Goal: Find contact information: Find contact information

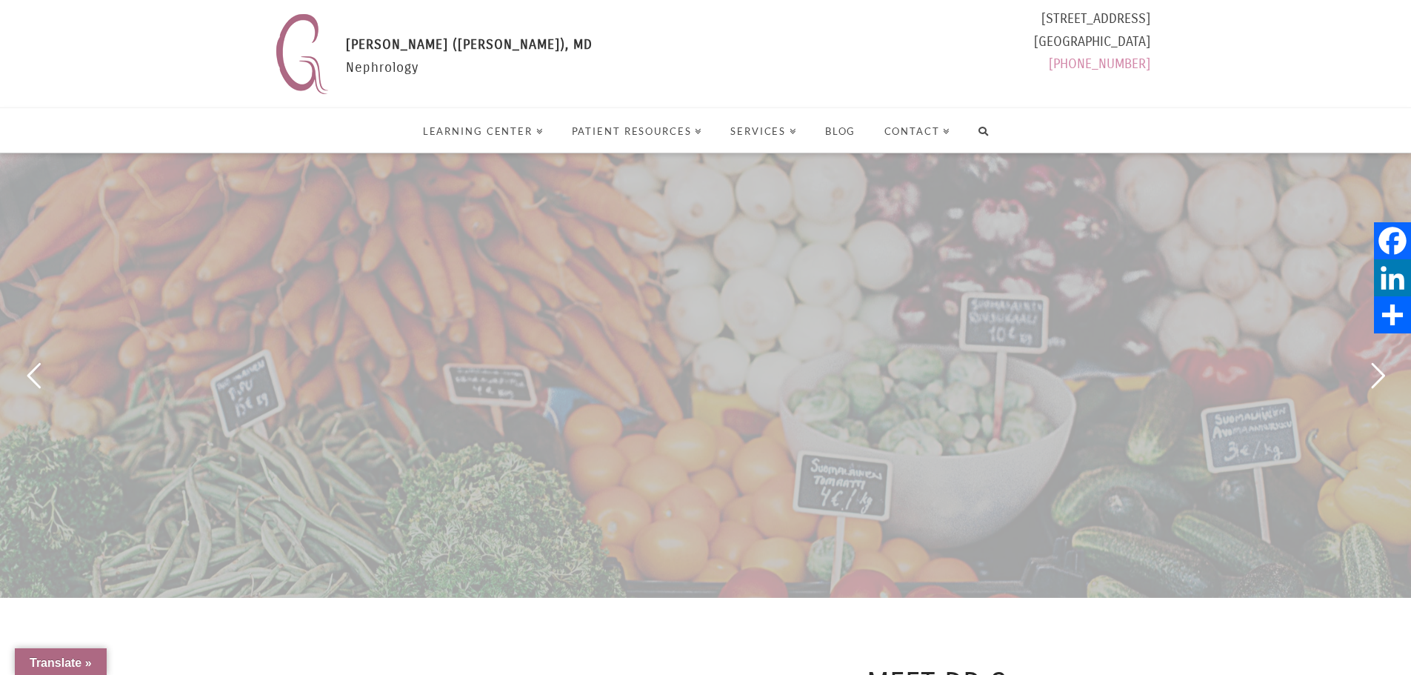
select select "Language Translate Widget"
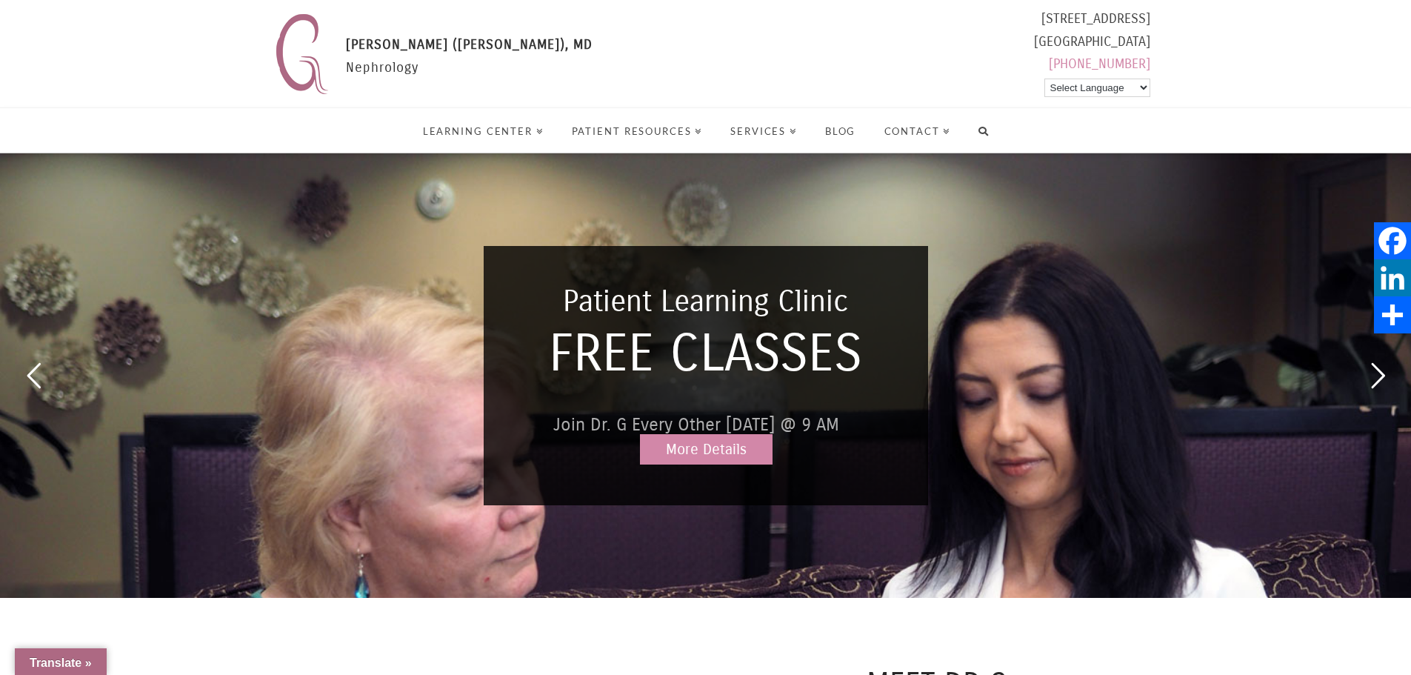
drag, startPoint x: 981, startPoint y: 19, endPoint x: 1152, endPoint y: 19, distance: 171.2
click at [1152, 19] on header "[PERSON_NAME] (Formerly [PERSON_NAME]), MD [PERSON_NAME] ([PERSON_NAME]), MD Ne…" at bounding box center [705, 76] width 1411 height 153
drag, startPoint x: 997, startPoint y: 41, endPoint x: 1148, endPoint y: 45, distance: 151.2
click at [1148, 45] on div "[STREET_ADDRESS] [PHONE_NUMBER] Select Language Arabic Hindi Korean Spanish Vie…" at bounding box center [1092, 44] width 116 height 74
copy div "[GEOGRAPHIC_DATA]"
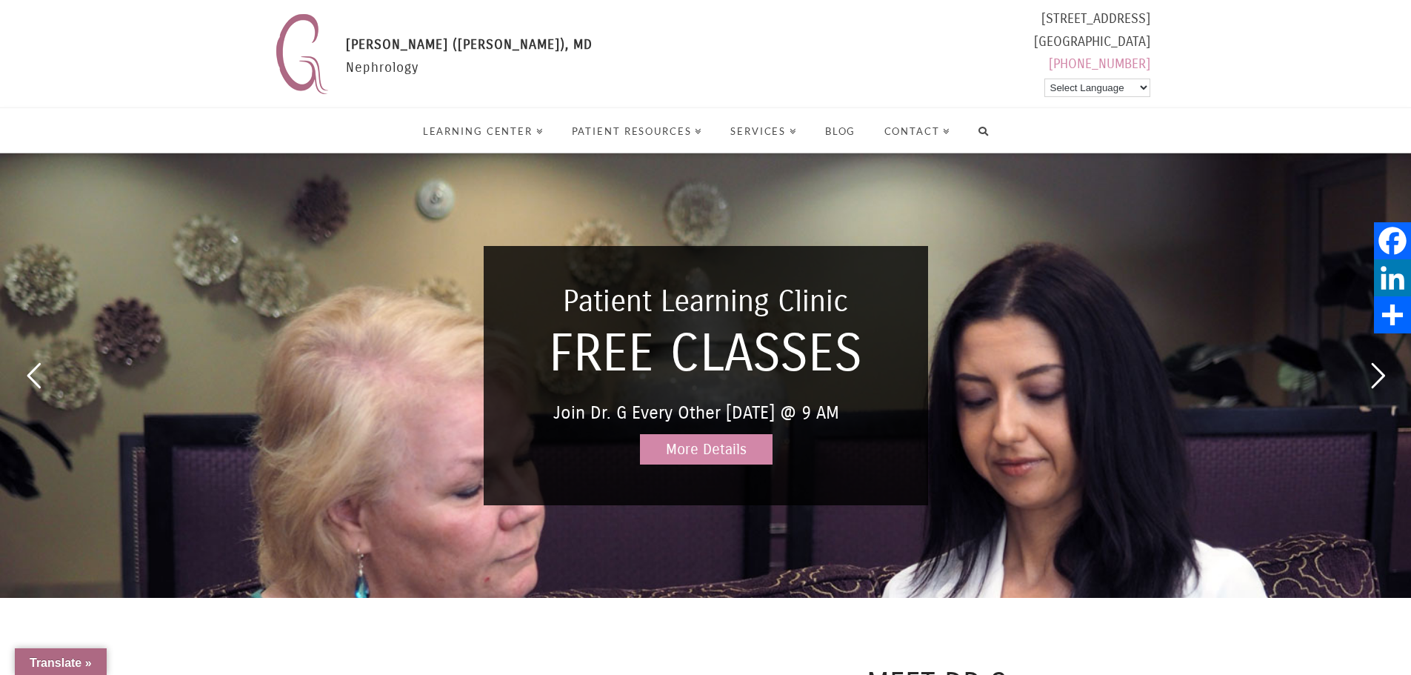
click at [709, 78] on div "[PERSON_NAME] (Formerly [PERSON_NAME]), MD [PERSON_NAME] ([PERSON_NAME]), MD Ne…" at bounding box center [710, 53] width 882 height 93
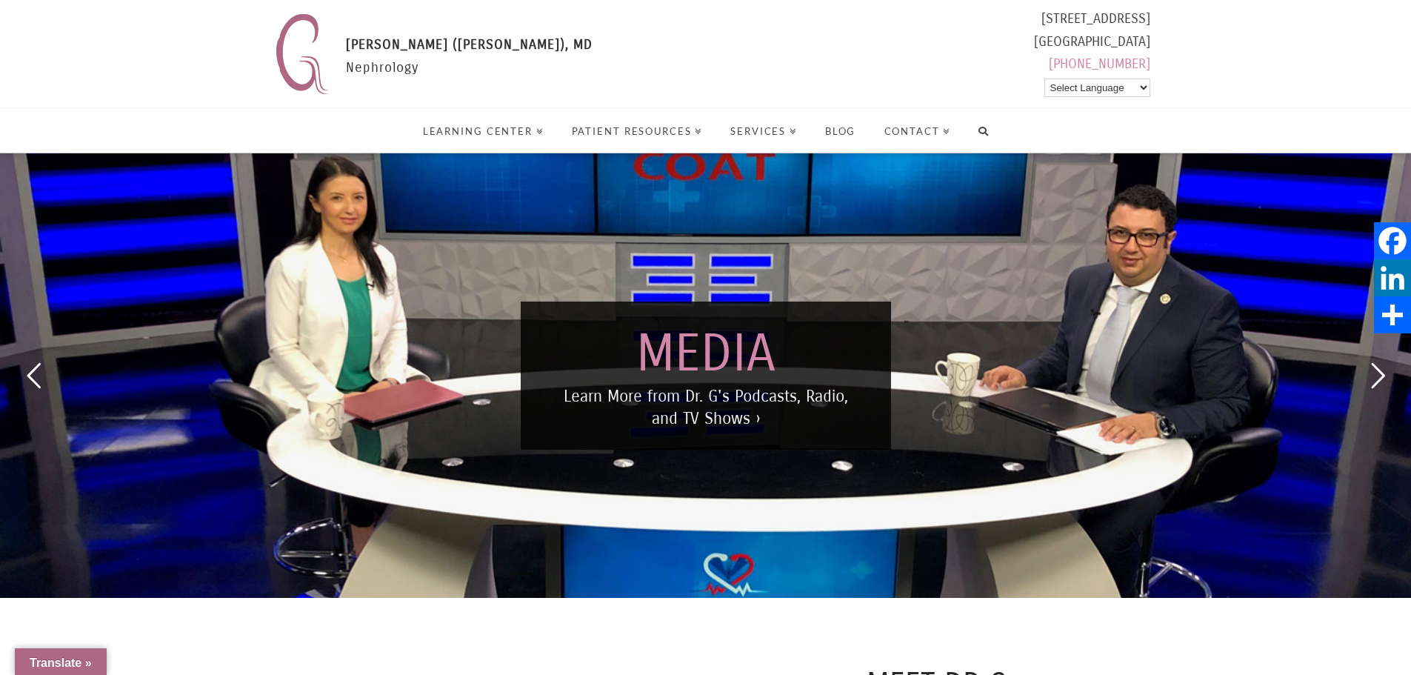
click at [1149, 19] on header "[PERSON_NAME] (Formerly [PERSON_NAME]), MD [PERSON_NAME] ([PERSON_NAME]), MD Ne…" at bounding box center [705, 76] width 1411 height 153
copy div "[STREET_ADDRESS]"
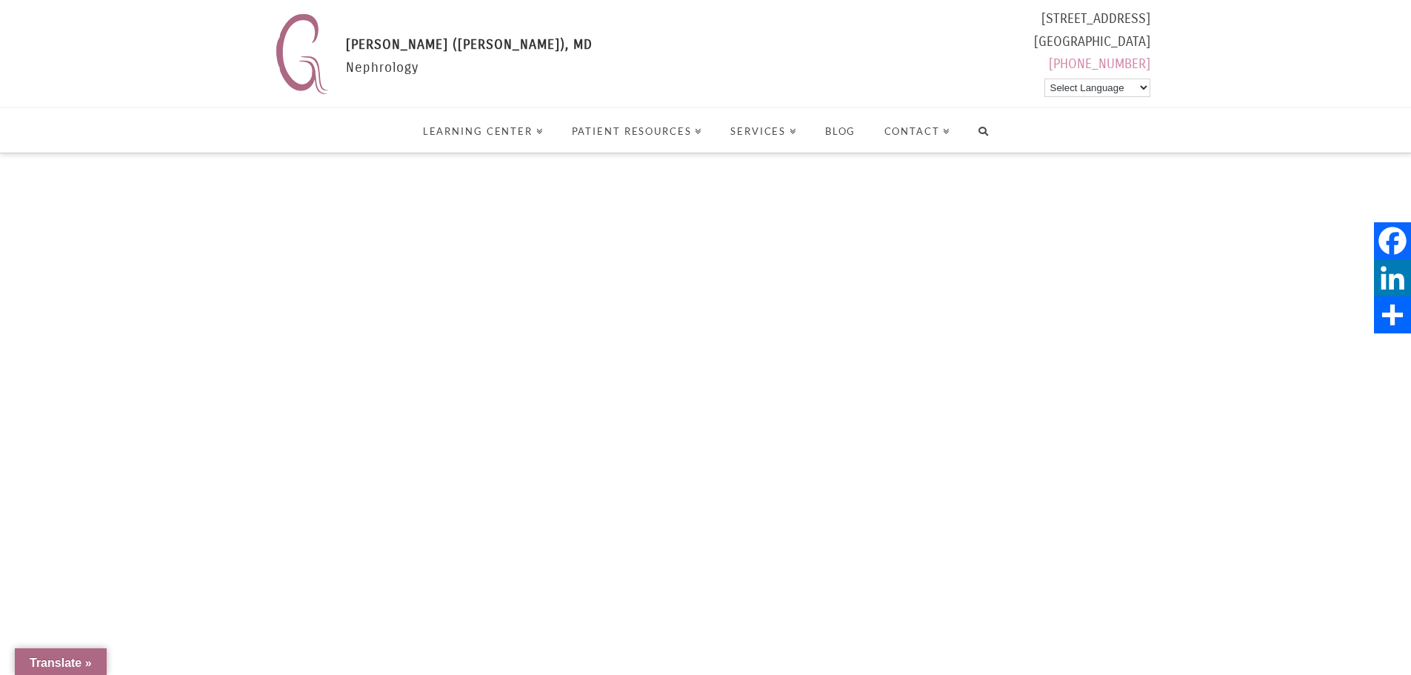
select select "Language Translate Widget"
